Goal: Transaction & Acquisition: Book appointment/travel/reservation

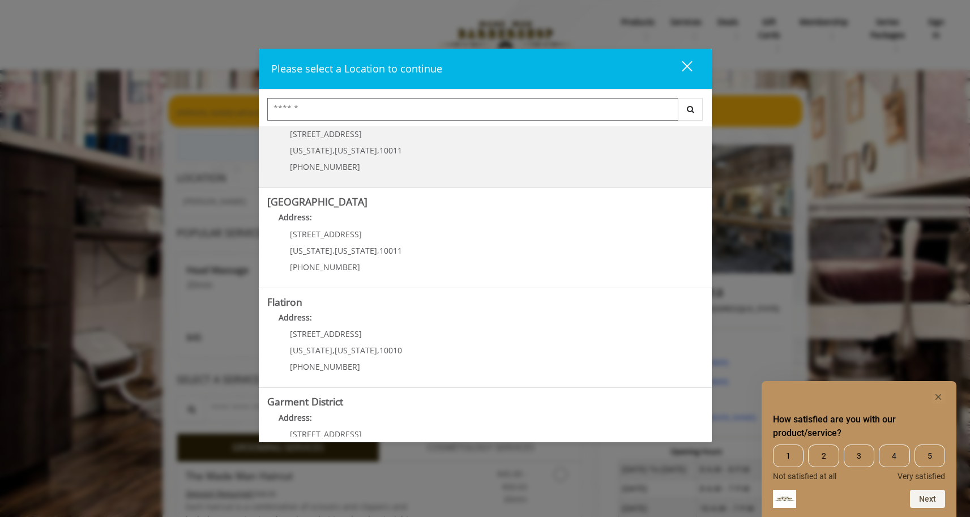
scroll to position [190, 0]
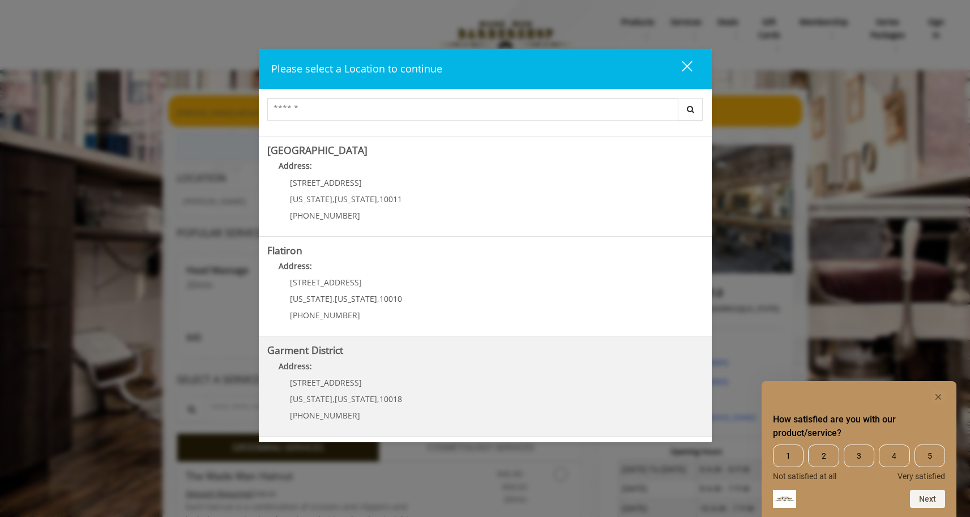
click at [376, 381] on p "[STREET_ADDRESS]" at bounding box center [346, 382] width 112 height 8
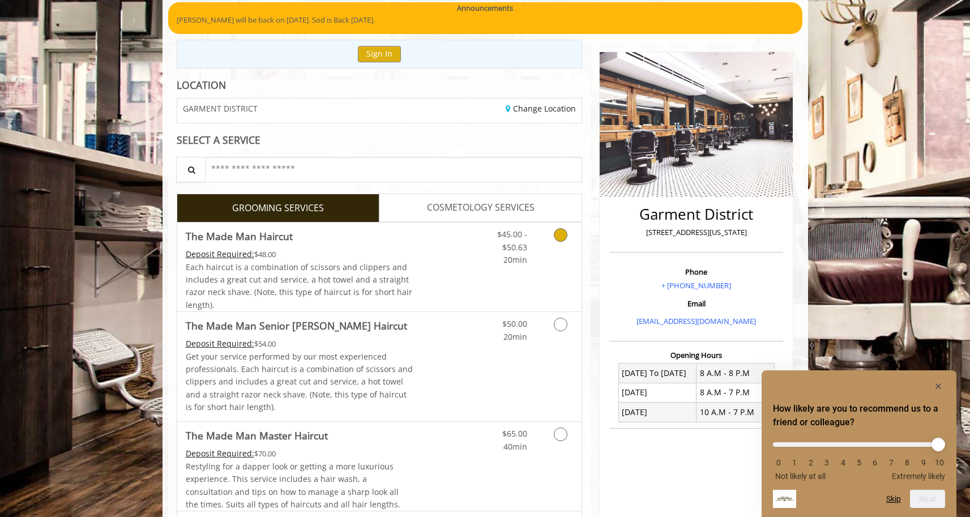
scroll to position [99, 0]
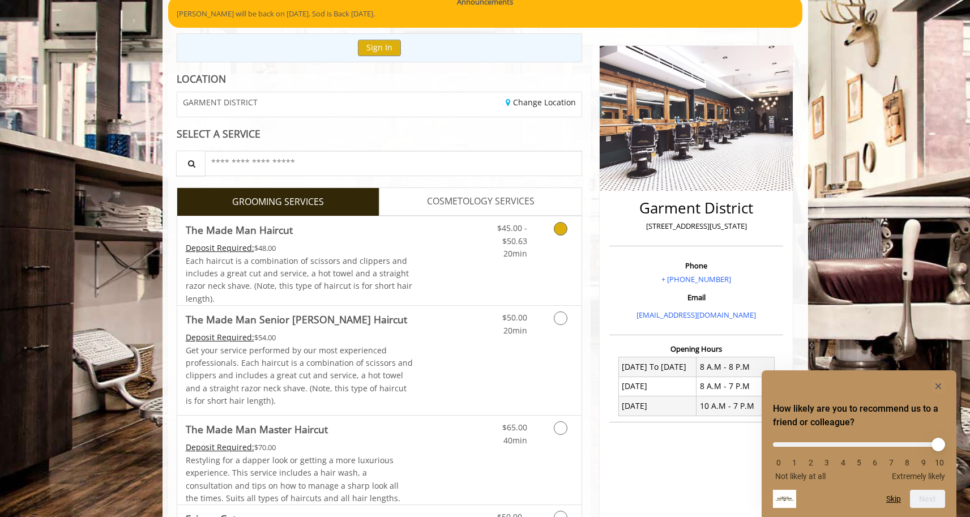
click at [399, 280] on div "Each haircut is a combination of scissors and clippers and includes a great cut…" at bounding box center [300, 280] width 228 height 51
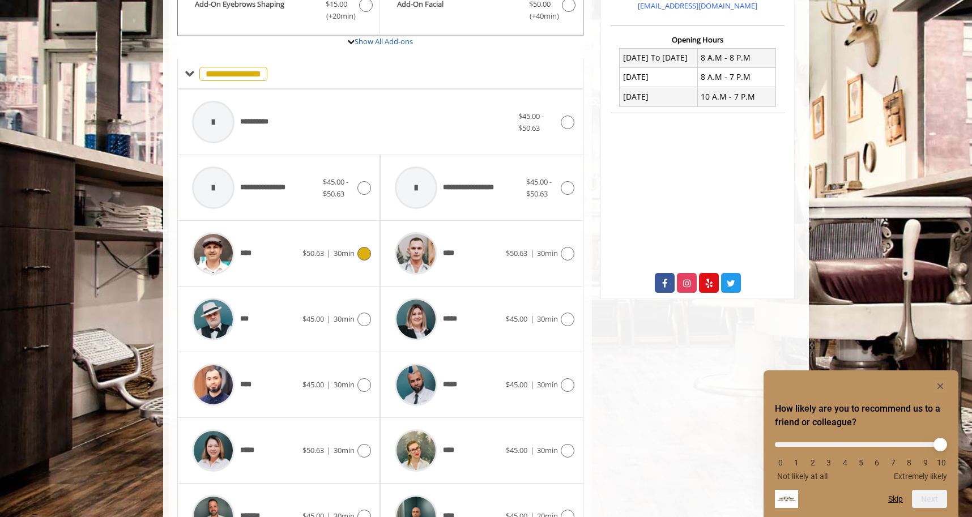
scroll to position [480, 0]
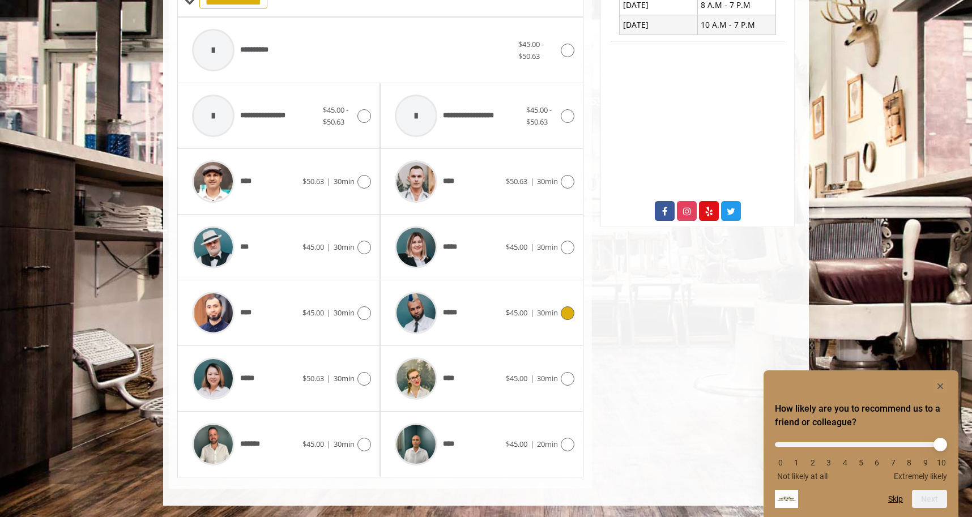
click at [453, 319] on span "*****" at bounding box center [426, 313] width 74 height 54
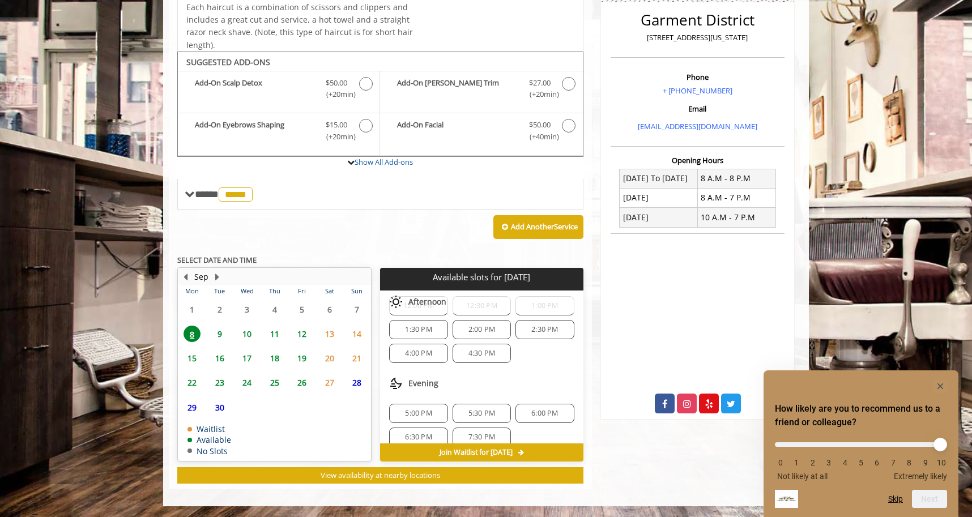
scroll to position [96, 0]
click at [416, 401] on span "5:00 PM" at bounding box center [418, 403] width 27 height 9
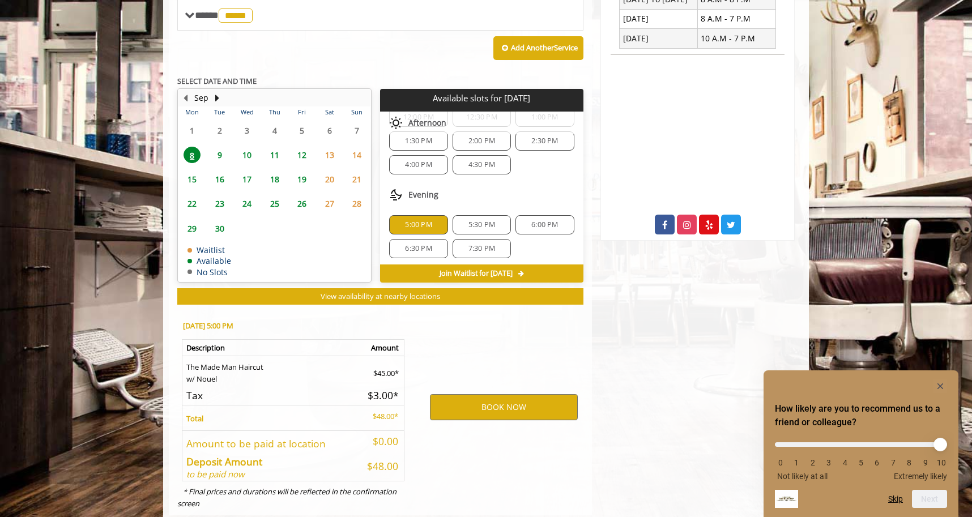
scroll to position [492, 0]
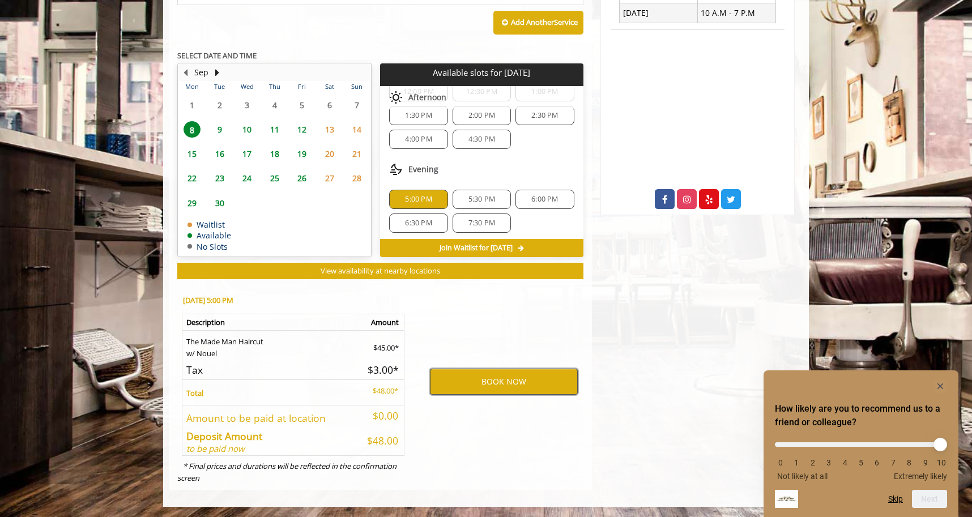
click at [497, 382] on button "BOOK NOW" at bounding box center [504, 382] width 148 height 26
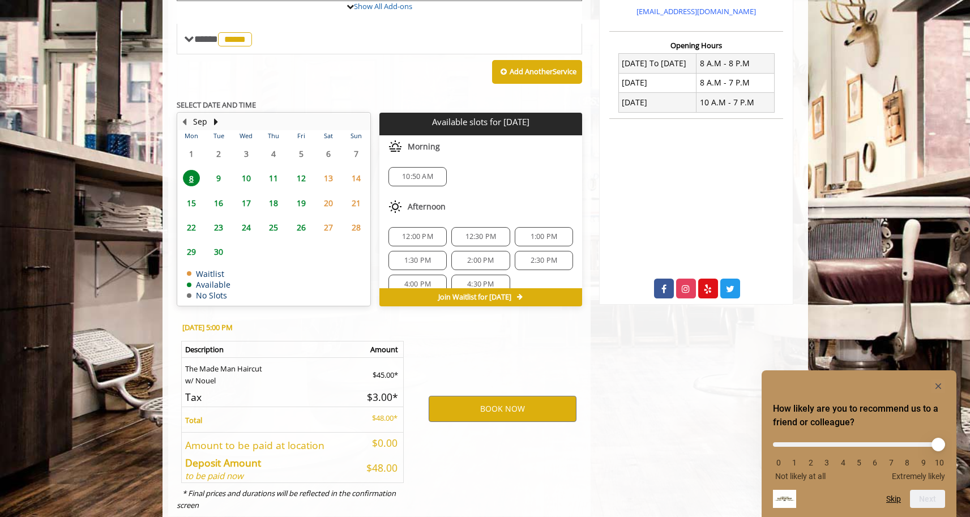
scroll to position [430, 0]
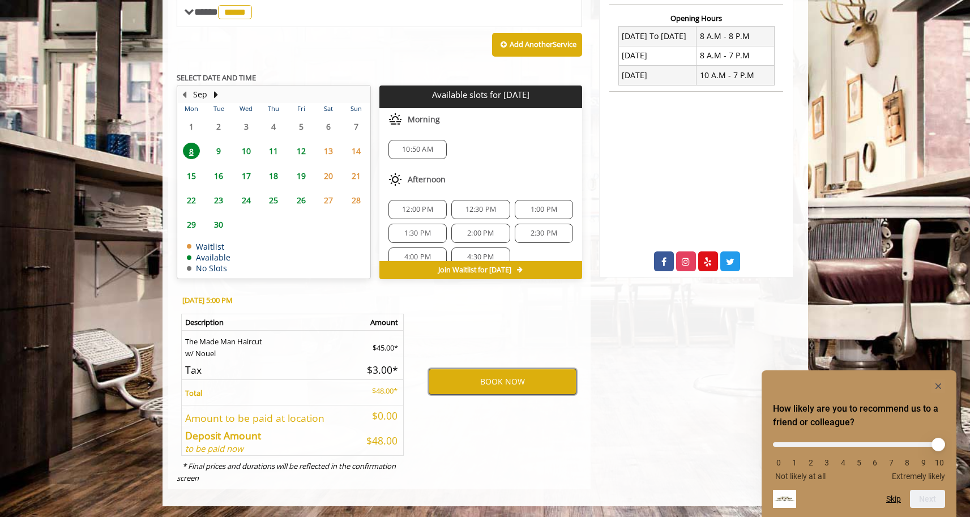
click at [540, 377] on button "BOOK NOW" at bounding box center [503, 382] width 148 height 26
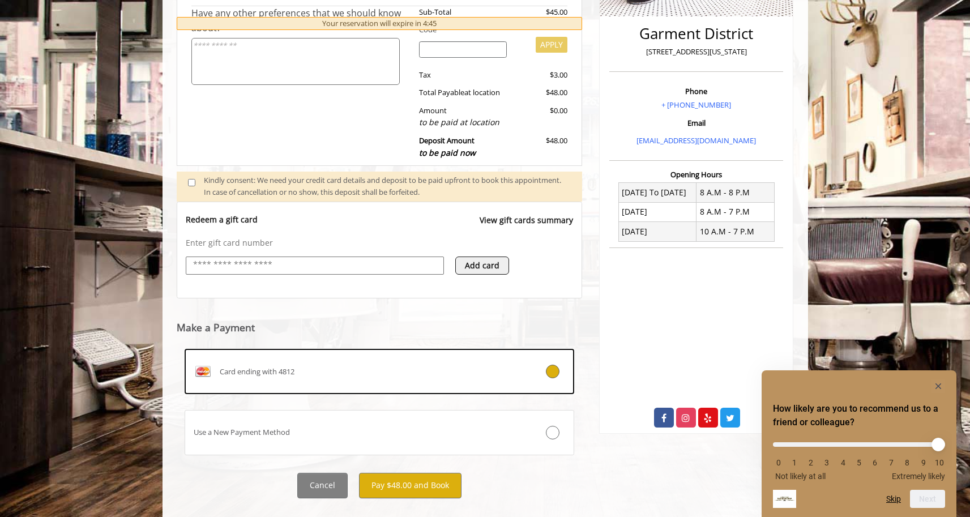
scroll to position [294, 0]
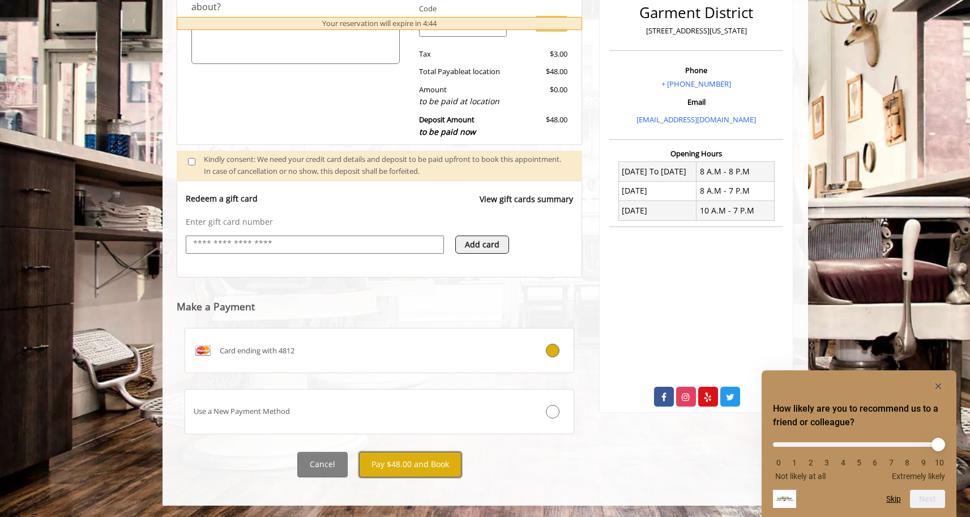
click at [404, 465] on button "Pay $48.00 and Book" at bounding box center [410, 464] width 102 height 25
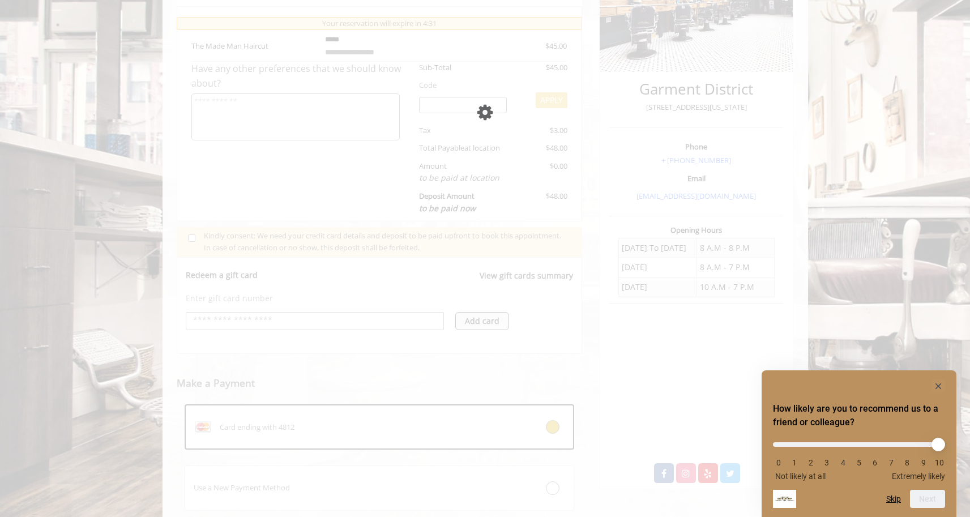
scroll to position [203, 0]
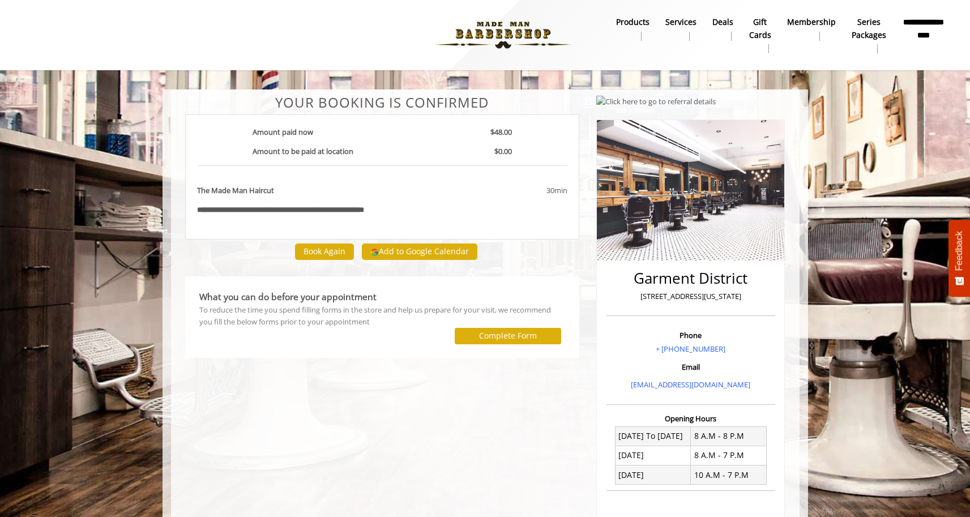
click at [588, 277] on div "Garment District 1400 Broadway, New York Phone + (212) 997-4247 Email info@made…" at bounding box center [691, 385] width 206 height 581
click at [588, 281] on div "Garment District 1400 Broadway, New York Phone + (212) 997-4247 Email info@made…" at bounding box center [691, 385] width 206 height 581
